Goal: Task Accomplishment & Management: Manage account settings

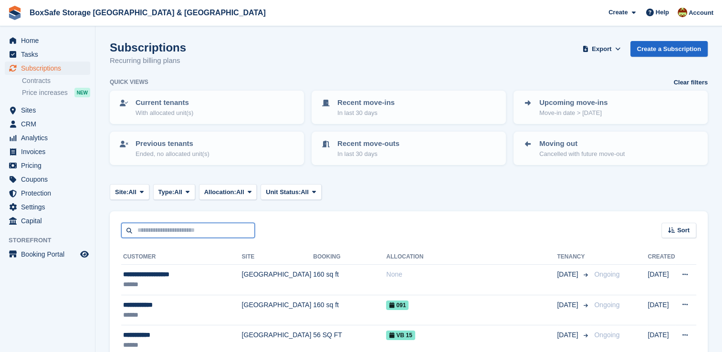
click at [212, 227] on input "text" at bounding box center [188, 231] width 134 height 16
type input "****"
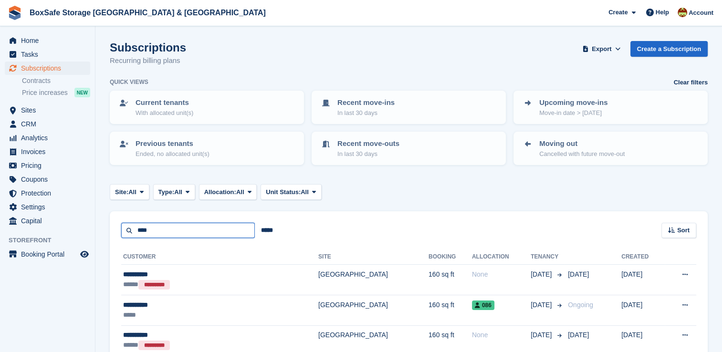
drag, startPoint x: 188, startPoint y: 226, endPoint x: 95, endPoint y: 228, distance: 92.6
click at [95, 228] on section "Subscriptions Recurring billing plans Export Export Subscriptions Export a CSV …" at bounding box center [408, 247] width 627 height 495
type input "****"
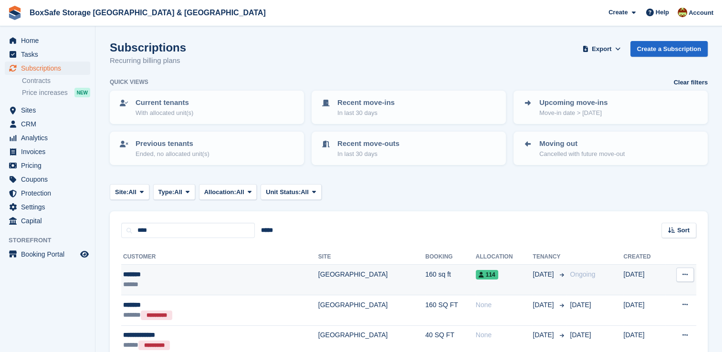
click at [533, 277] on span "01 Oct" at bounding box center [544, 275] width 23 height 10
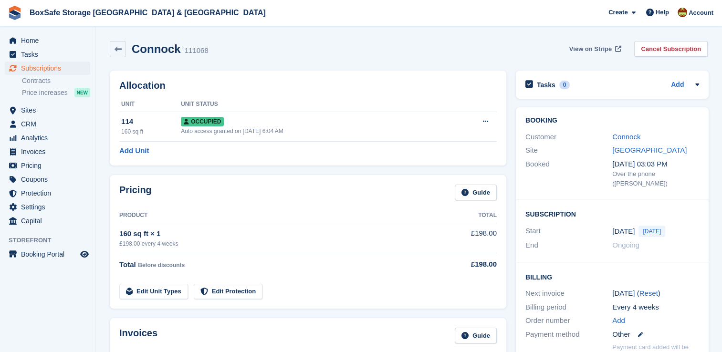
click at [606, 50] on span "View on Stripe" at bounding box center [590, 49] width 42 height 10
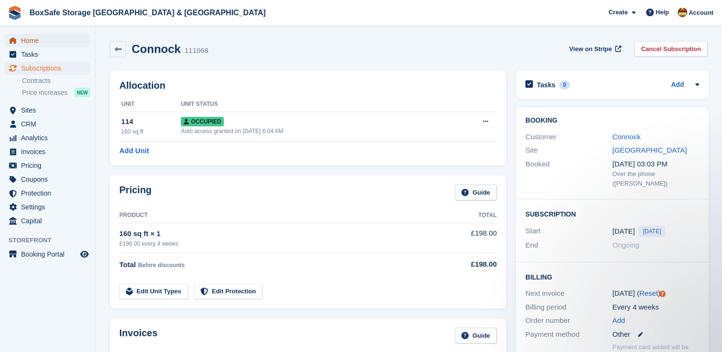
click at [53, 39] on span "Home" at bounding box center [49, 40] width 57 height 13
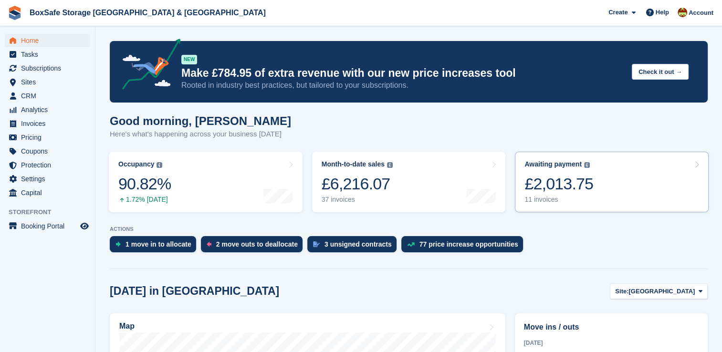
click at [567, 185] on div "£2,013.75" at bounding box center [559, 184] width 69 height 20
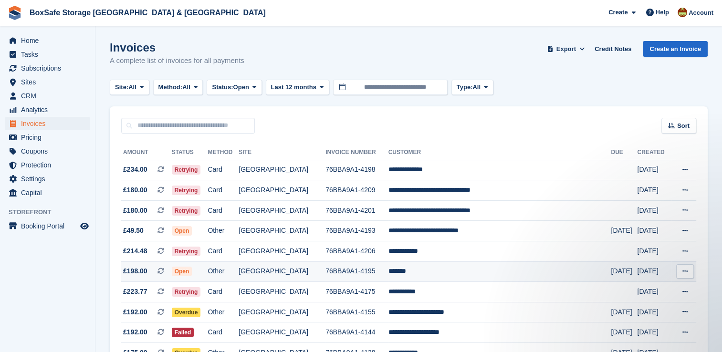
click at [470, 265] on td "*******" at bounding box center [500, 272] width 223 height 21
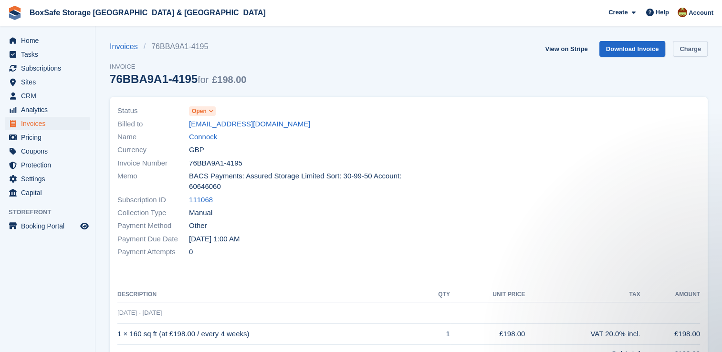
click at [692, 50] on link "Charge" at bounding box center [690, 49] width 35 height 16
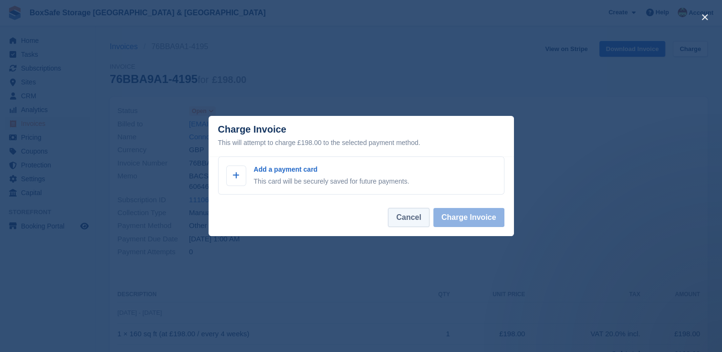
click at [419, 215] on button "Cancel" at bounding box center [408, 217] width 41 height 19
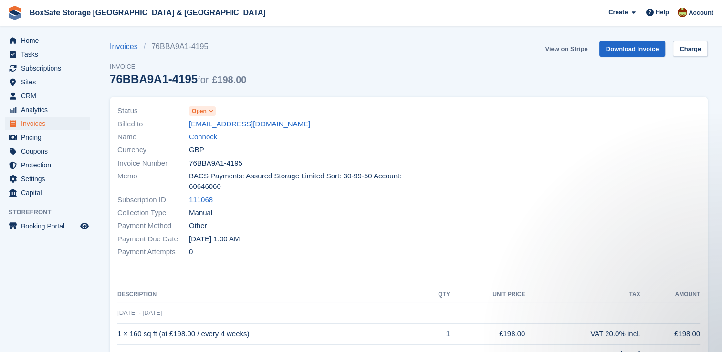
click at [572, 51] on link "View on Stripe" at bounding box center [566, 49] width 50 height 16
click at [34, 43] on span "Home" at bounding box center [49, 40] width 57 height 13
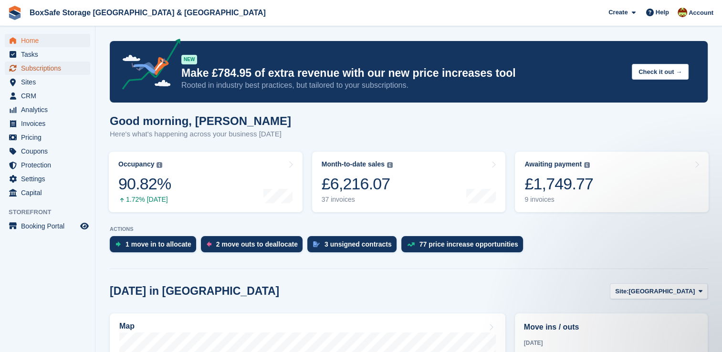
click at [59, 71] on span "Subscriptions" at bounding box center [49, 68] width 57 height 13
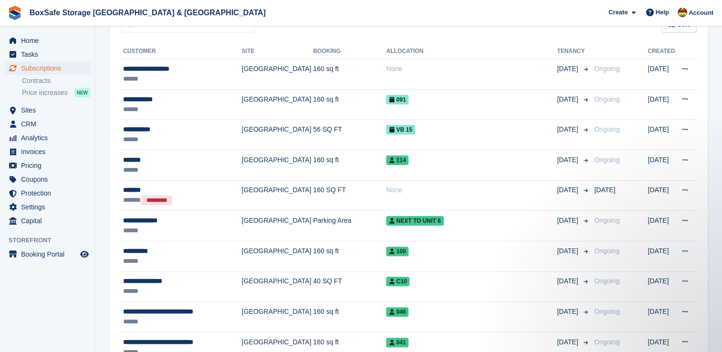
scroll to position [210, 0]
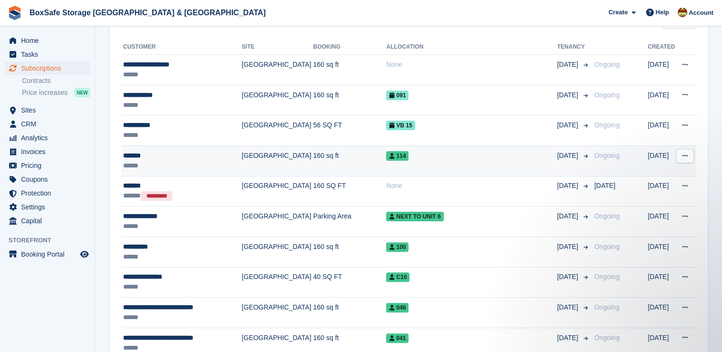
click at [453, 159] on div "114" at bounding box center [471, 156] width 171 height 10
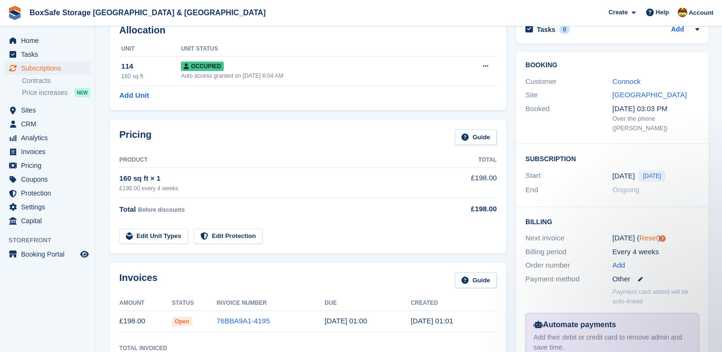
click at [645, 234] on link "Reset" at bounding box center [648, 238] width 19 height 8
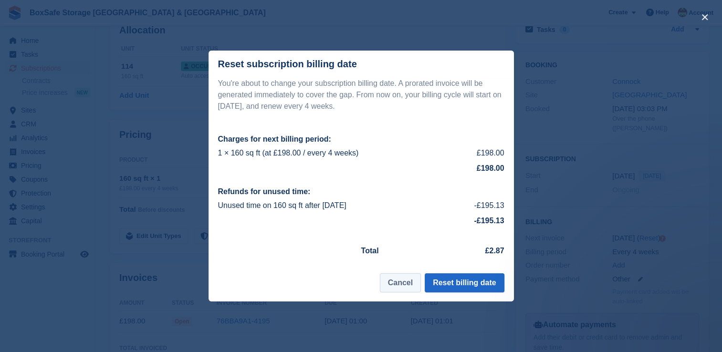
click at [403, 283] on button "Cancel" at bounding box center [400, 283] width 41 height 19
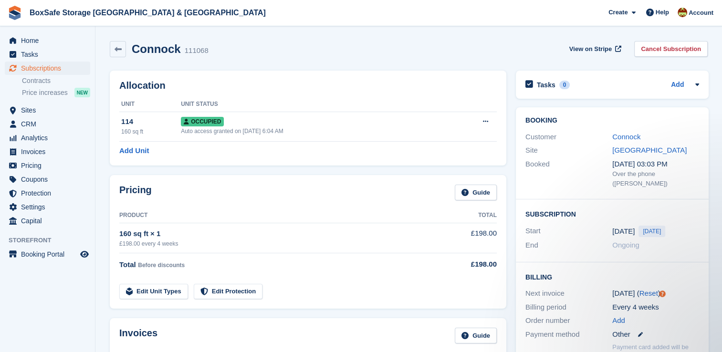
click at [642, 226] on span "[DATE]" at bounding box center [652, 231] width 27 height 11
drag, startPoint x: 642, startPoint y: 224, endPoint x: 680, endPoint y: 226, distance: 38.2
click at [680, 226] on div "1 Oct Today" at bounding box center [655, 231] width 87 height 11
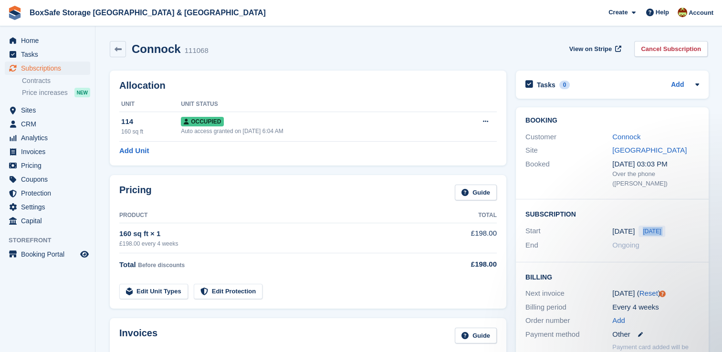
click at [680, 226] on div "1 Oct Today" at bounding box center [655, 231] width 87 height 11
click at [51, 43] on span "Home" at bounding box center [49, 40] width 57 height 13
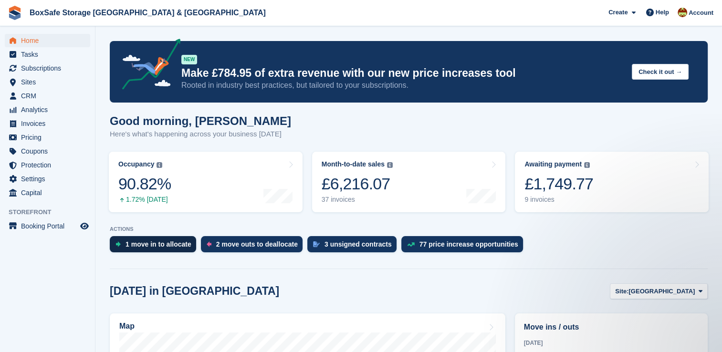
click at [151, 251] on div "1 move in to allocate" at bounding box center [153, 244] width 86 height 16
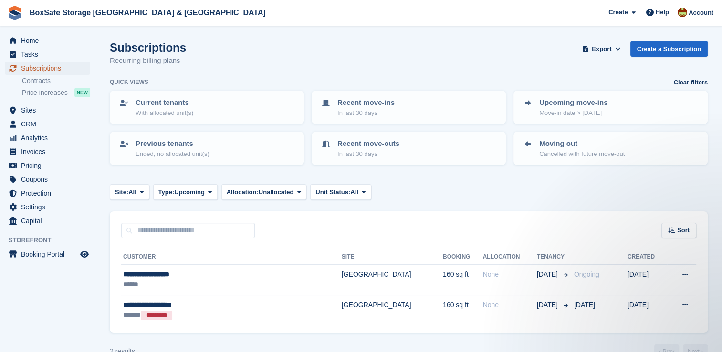
click at [73, 71] on span "Subscriptions" at bounding box center [49, 68] width 57 height 13
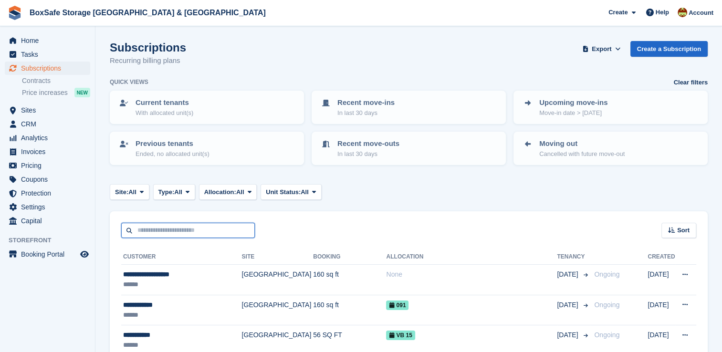
click at [160, 230] on input "text" at bounding box center [188, 231] width 134 height 16
type input "*********"
